Goal: Task Accomplishment & Management: Complete application form

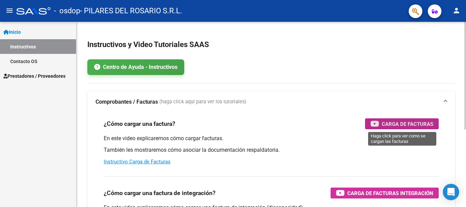
click at [422, 123] on span "Carga de Facturas" at bounding box center [407, 124] width 51 height 9
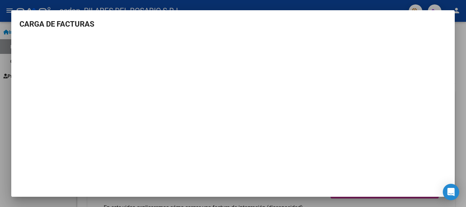
scroll to position [1, 0]
click at [3, 17] on div at bounding box center [233, 103] width 466 height 207
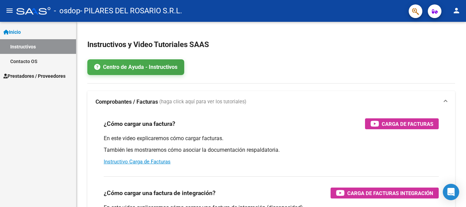
click at [40, 76] on span "Prestadores / Proveedores" at bounding box center [34, 76] width 62 height 8
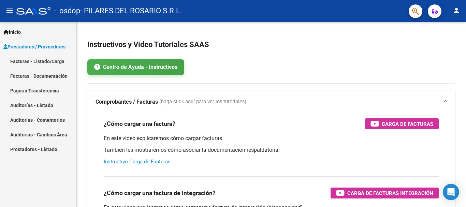
click at [15, 64] on link "Facturas - Listado/Carga" at bounding box center [38, 61] width 76 height 15
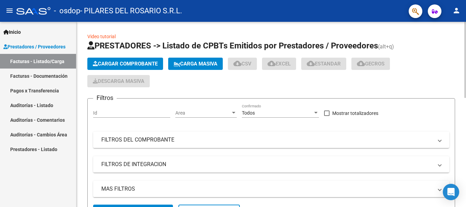
click at [147, 62] on span "Cargar Comprobante" at bounding box center [125, 64] width 65 height 6
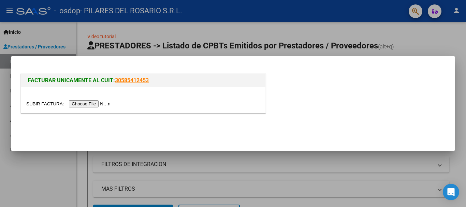
click at [86, 104] on input "file" at bounding box center [69, 103] width 86 height 7
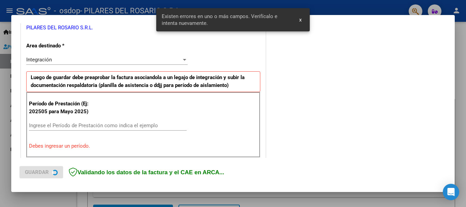
scroll to position [158, 0]
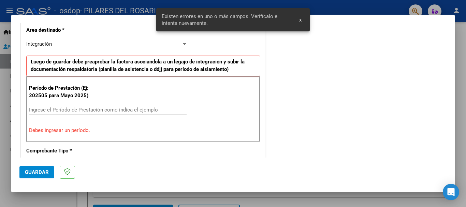
click at [55, 114] on div "Ingrese el Período de Prestación como indica el ejemplo" at bounding box center [108, 110] width 158 height 10
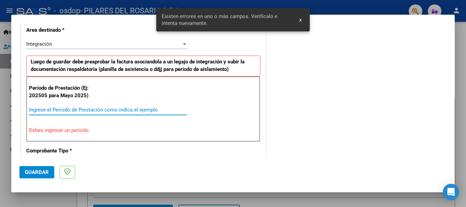
click at [55, 111] on input "Ingrese el Período de Prestación como indica el ejemplo" at bounding box center [108, 110] width 158 height 6
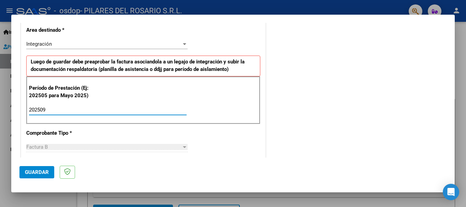
type input "202509"
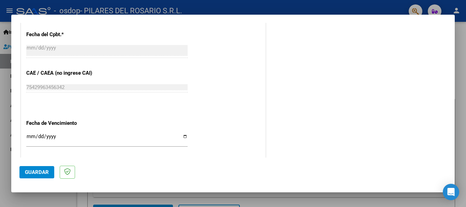
scroll to position [430, 0]
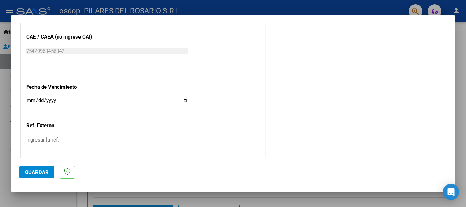
click at [182, 100] on input "Ingresar la fecha" at bounding box center [106, 103] width 161 height 11
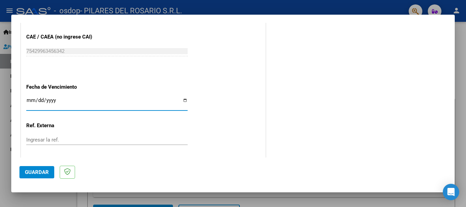
type input "[DATE]"
click at [43, 174] on span "Guardar" at bounding box center [37, 172] width 24 height 6
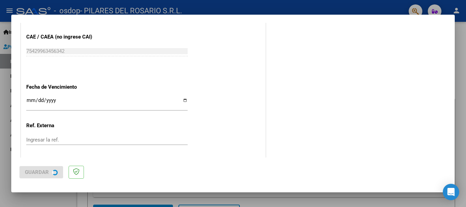
scroll to position [0, 0]
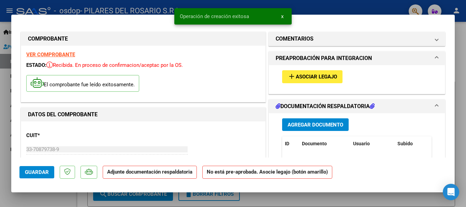
click at [321, 81] on button "add Asociar Legajo" at bounding box center [312, 76] width 60 height 13
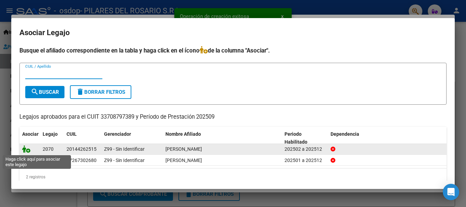
click at [26, 152] on icon at bounding box center [26, 149] width 8 height 8
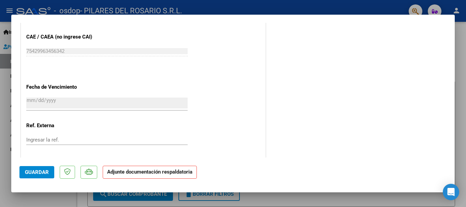
scroll to position [476, 0]
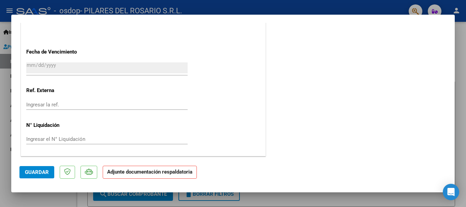
click at [34, 173] on span "Guardar" at bounding box center [37, 172] width 24 height 6
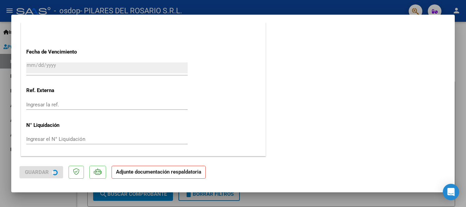
click at [147, 176] on p "Adjunte documentación respaldatoria" at bounding box center [158, 172] width 94 height 13
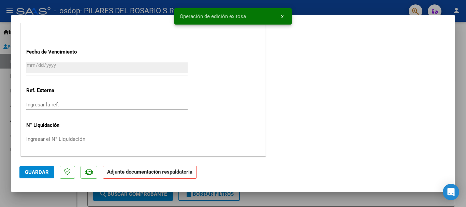
click at [147, 172] on strong "Adjunte documentación respaldatoria" at bounding box center [149, 172] width 85 height 6
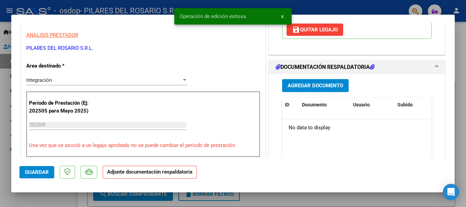
scroll to position [66, 0]
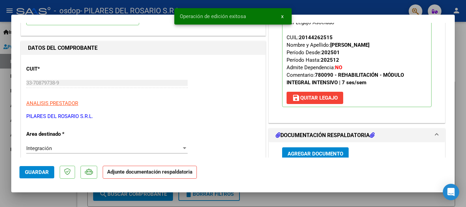
click at [313, 151] on span "Agregar Documento" at bounding box center [315, 154] width 56 height 6
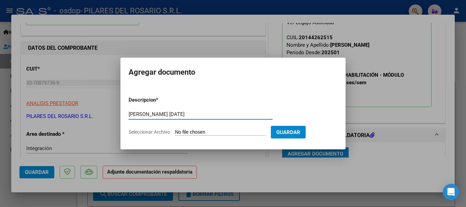
type input "[PERSON_NAME] [DATE]"
click at [192, 130] on input "Seleccionar Archivo" at bounding box center [220, 132] width 90 height 6
type input "C:\fakepath\[PERSON_NAME].pdf"
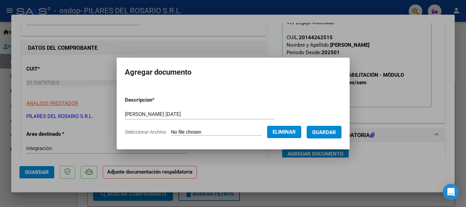
click at [323, 133] on span "Guardar" at bounding box center [324, 132] width 24 height 6
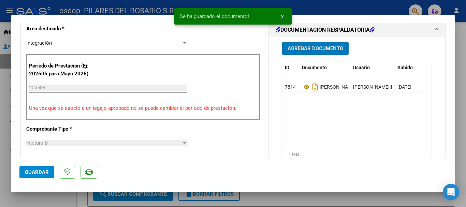
scroll to position [274, 0]
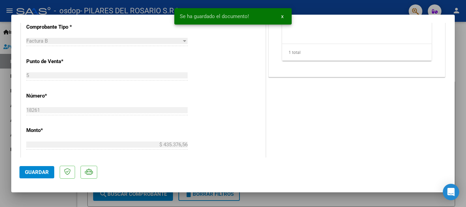
click at [36, 173] on span "Guardar" at bounding box center [37, 172] width 24 height 6
click at [460, 72] on div at bounding box center [233, 103] width 466 height 207
type input "$ 0,00"
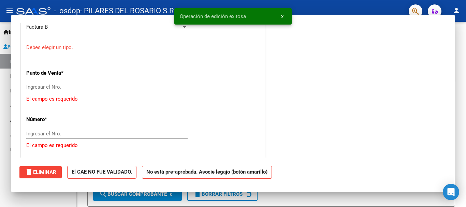
scroll to position [260, 0]
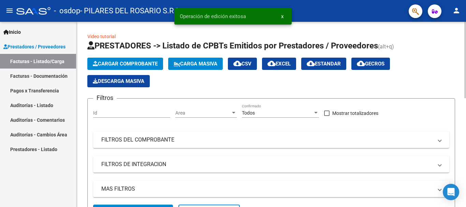
click at [119, 63] on span "Cargar Comprobante" at bounding box center [125, 64] width 65 height 6
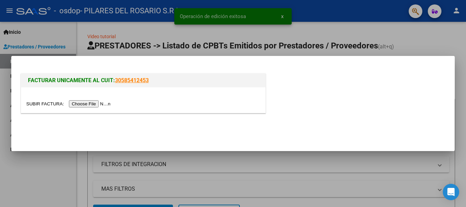
click at [87, 102] on input "file" at bounding box center [69, 103] width 86 height 7
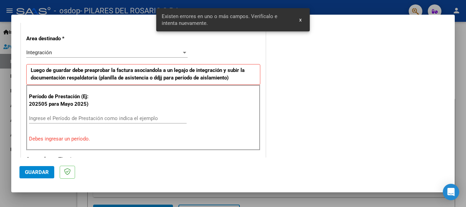
scroll to position [158, 0]
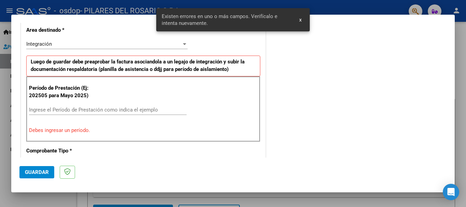
click at [76, 110] on input "Ingrese el Período de Prestación como indica el ejemplo" at bounding box center [108, 110] width 158 height 6
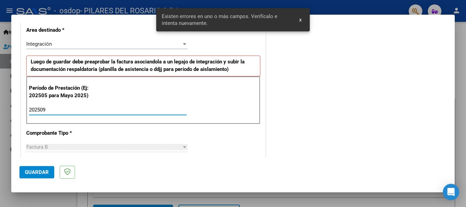
type input "202509"
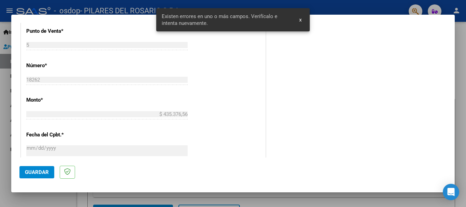
scroll to position [430, 0]
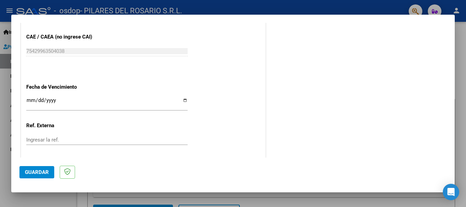
click at [30, 100] on input "Ingresar la fecha" at bounding box center [106, 103] width 161 height 11
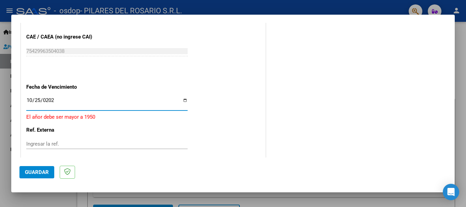
type input "[DATE]"
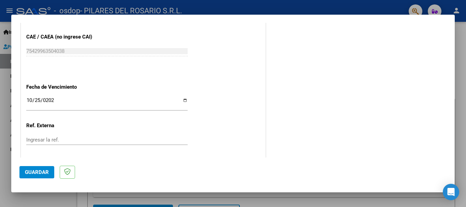
scroll to position [465, 0]
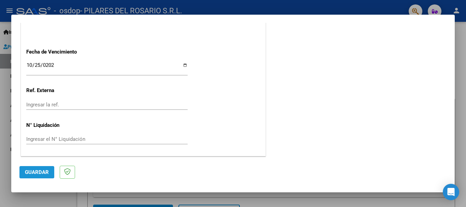
click at [34, 175] on span "Guardar" at bounding box center [37, 172] width 24 height 6
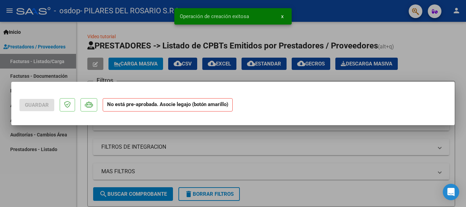
scroll to position [0, 0]
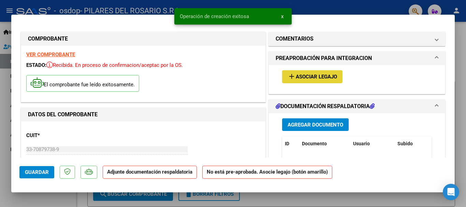
click at [329, 73] on button "add Asociar Legajo" at bounding box center [312, 76] width 60 height 13
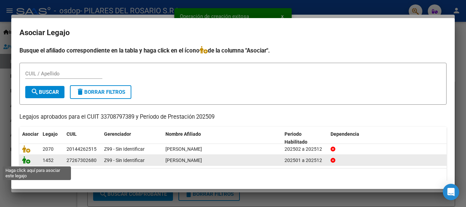
click at [26, 161] on icon at bounding box center [26, 160] width 8 height 8
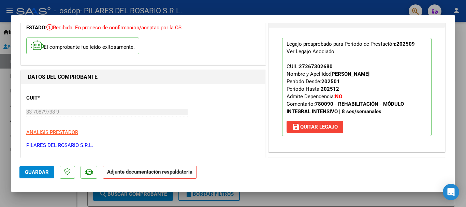
scroll to position [102, 0]
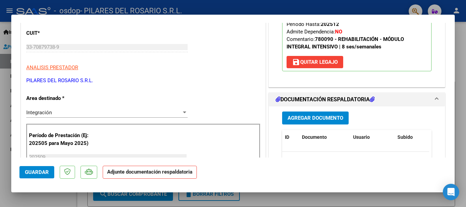
click at [315, 118] on span "Agregar Documento" at bounding box center [315, 118] width 56 height 6
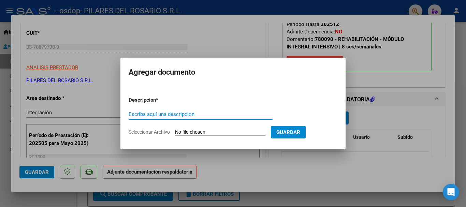
click at [196, 115] on input "Escriba aquí una descripcion" at bounding box center [201, 114] width 144 height 6
type input "[PERSON_NAME] [DATE]"
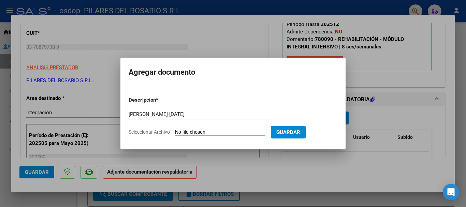
click at [213, 131] on input "Seleccionar Archivo" at bounding box center [220, 132] width 90 height 6
type input "C:\fakepath\[PERSON_NAME].pdf"
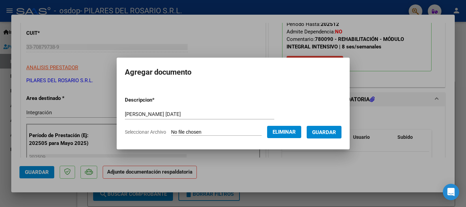
click at [334, 134] on span "Guardar" at bounding box center [324, 132] width 24 height 6
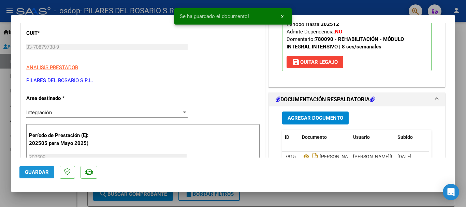
click at [28, 172] on span "Guardar" at bounding box center [37, 172] width 24 height 6
click at [464, 31] on div at bounding box center [233, 103] width 466 height 207
type input "$ 0,00"
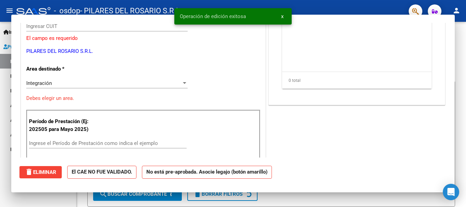
scroll to position [81, 0]
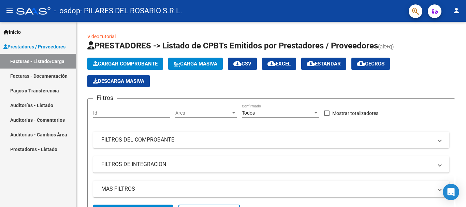
click at [35, 109] on link "Auditorías - Listado" at bounding box center [38, 105] width 76 height 15
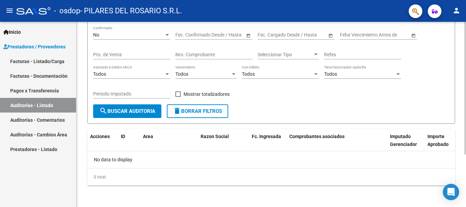
scroll to position [73, 0]
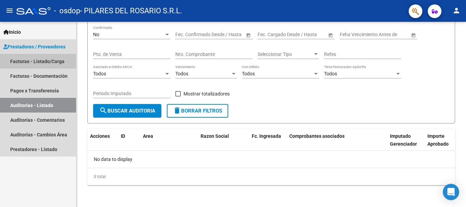
click at [46, 61] on link "Facturas - Listado/Carga" at bounding box center [38, 61] width 76 height 15
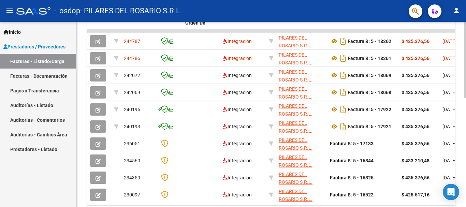
scroll to position [188, 0]
